Goal: Transaction & Acquisition: Register for event/course

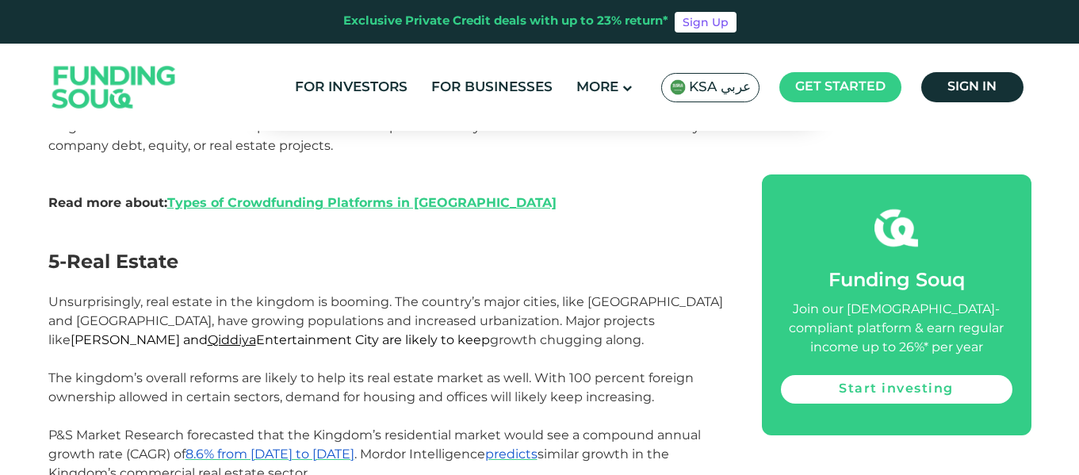
scroll to position [2220, 0]
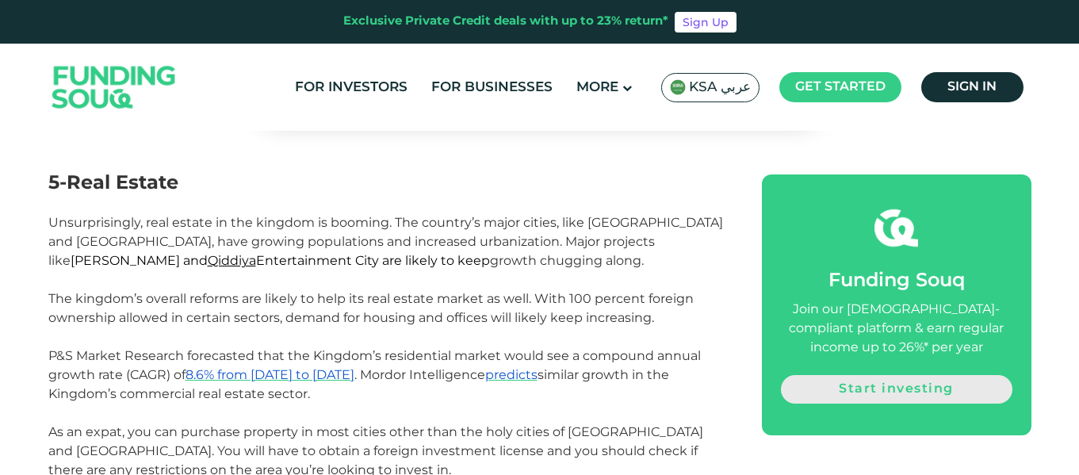
click at [882, 390] on link "Start investing" at bounding box center [896, 389] width 231 height 29
